Goal: Information Seeking & Learning: Learn about a topic

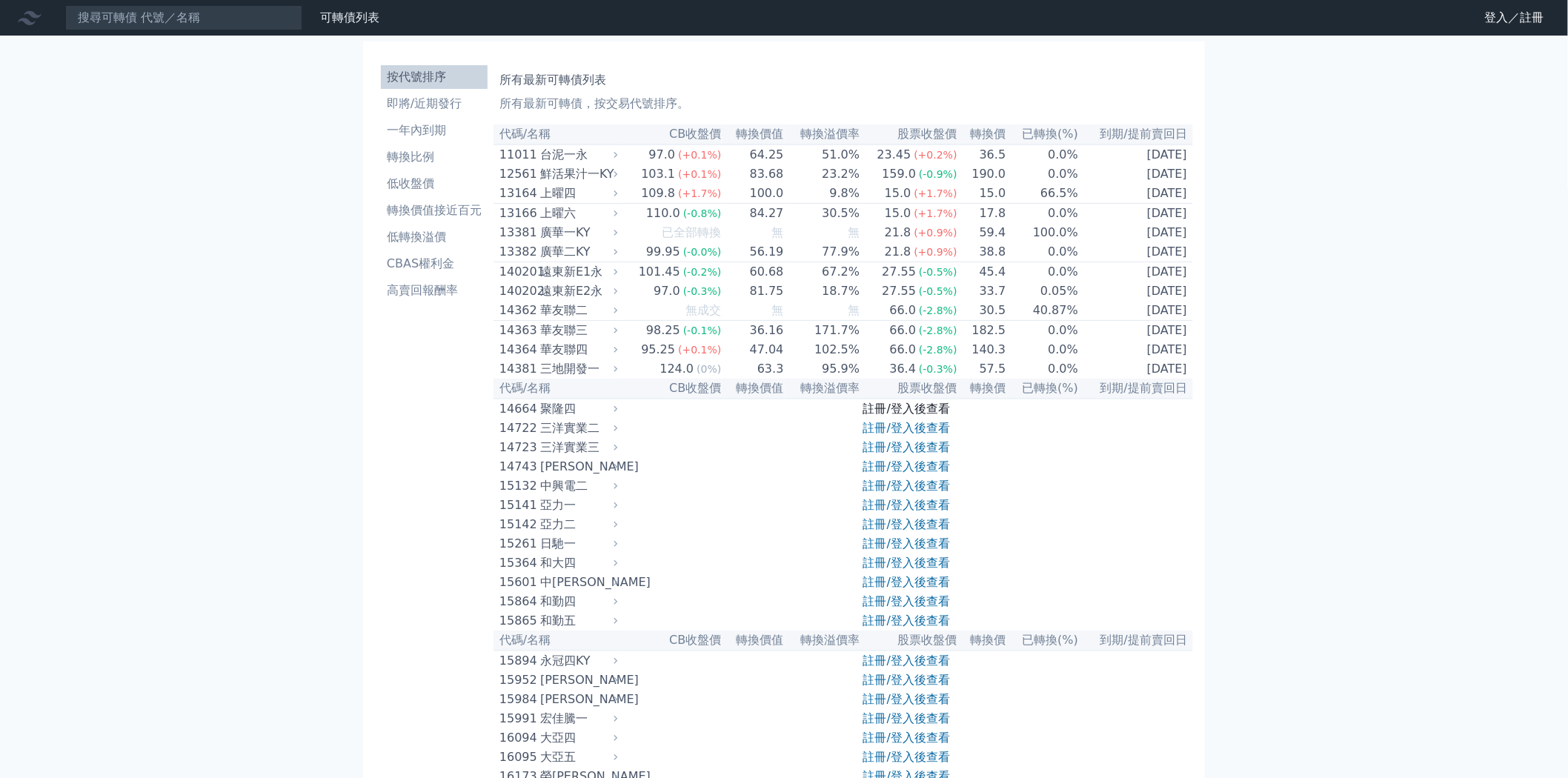
click at [930, 415] on link "註冊/登入後查看" at bounding box center [906, 408] width 86 height 14
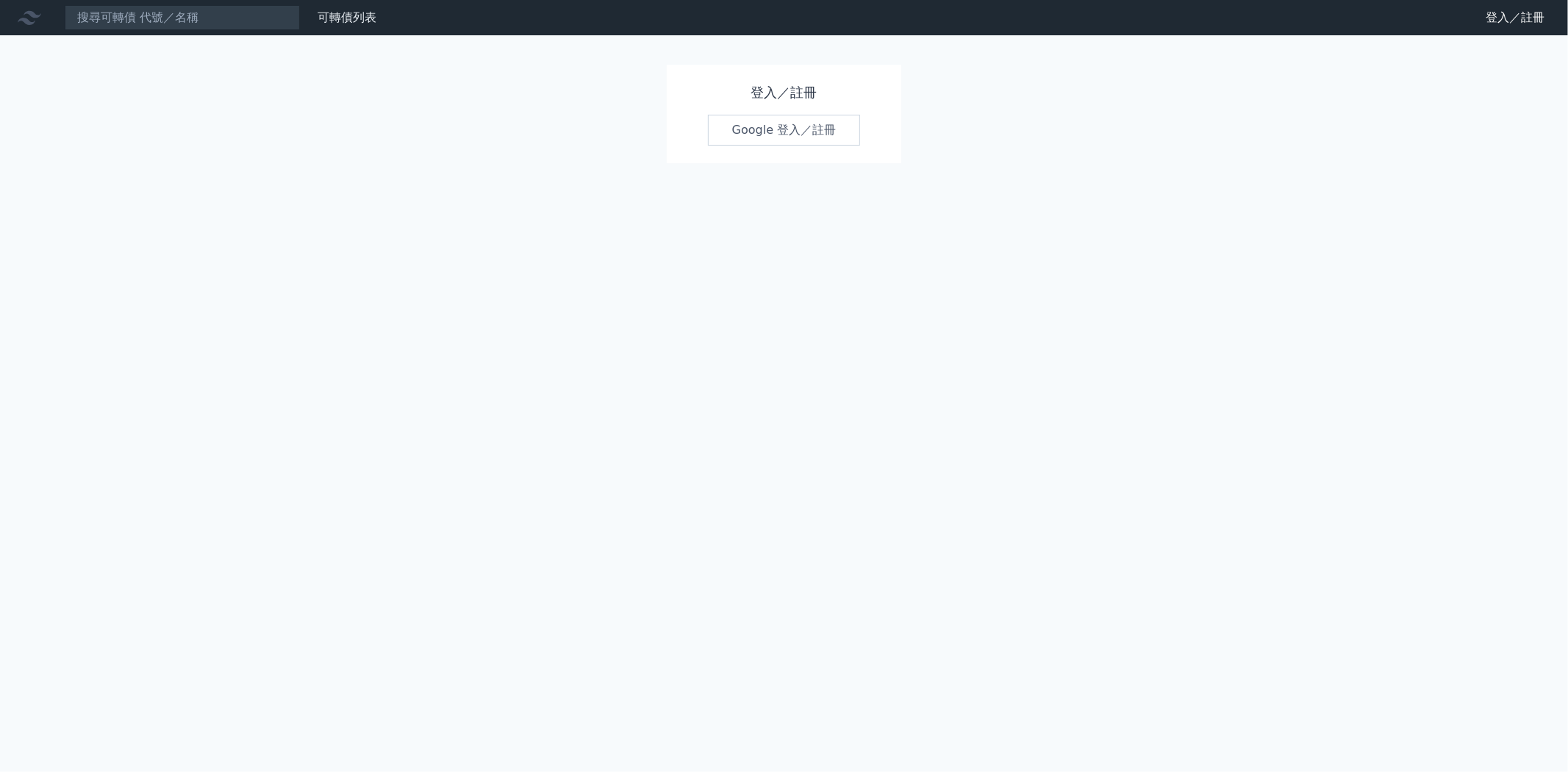
click at [789, 127] on link "Google 登入／註冊" at bounding box center [784, 130] width 153 height 31
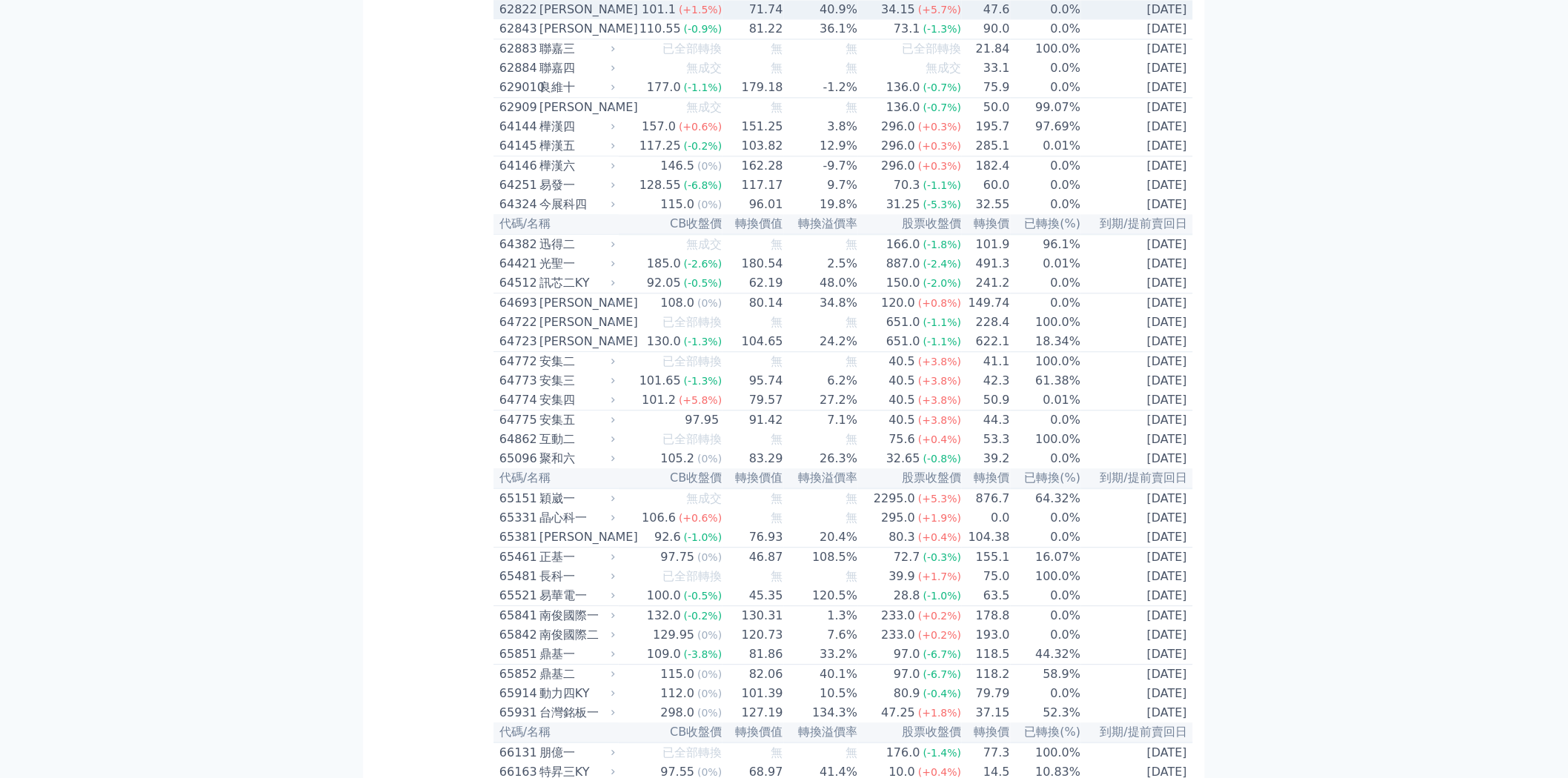
scroll to position [5926, 0]
